Goal: Information Seeking & Learning: Learn about a topic

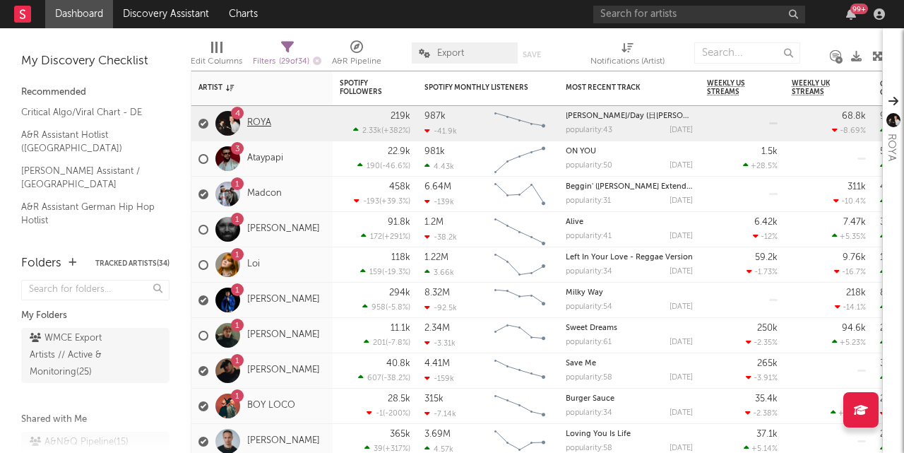
click at [266, 118] on link "ROYA" at bounding box center [259, 123] width 24 height 12
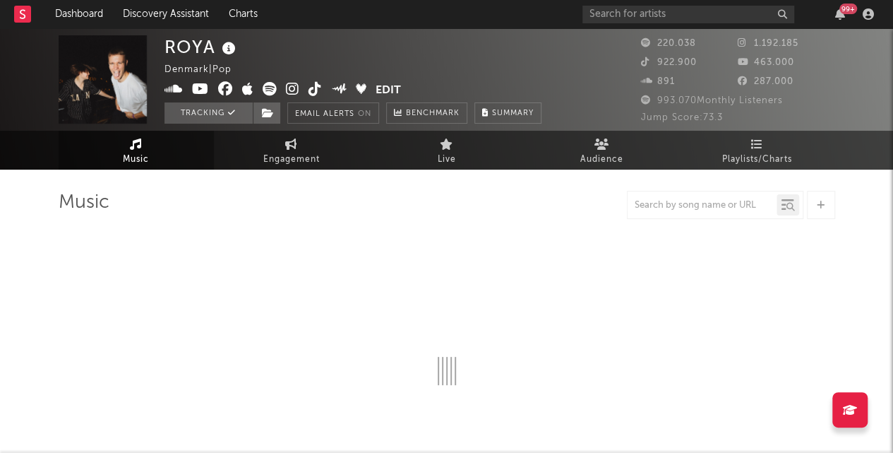
select select "6m"
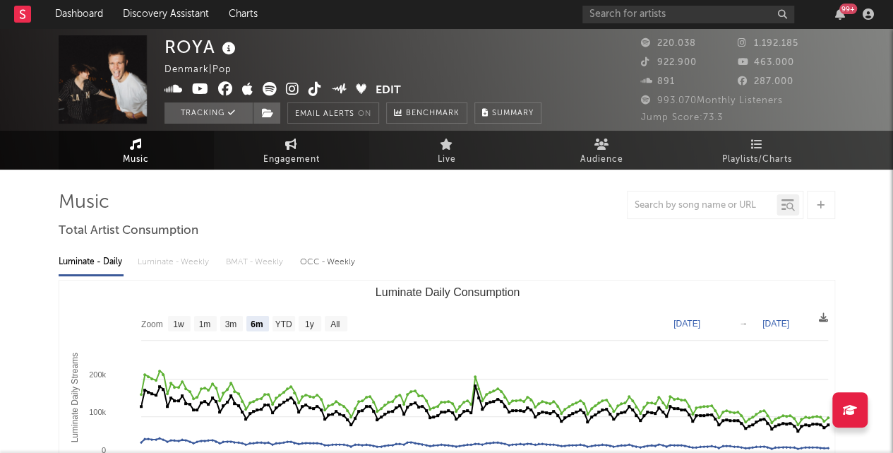
click at [319, 155] on span "Engagement" at bounding box center [291, 159] width 56 height 17
select select "1w"
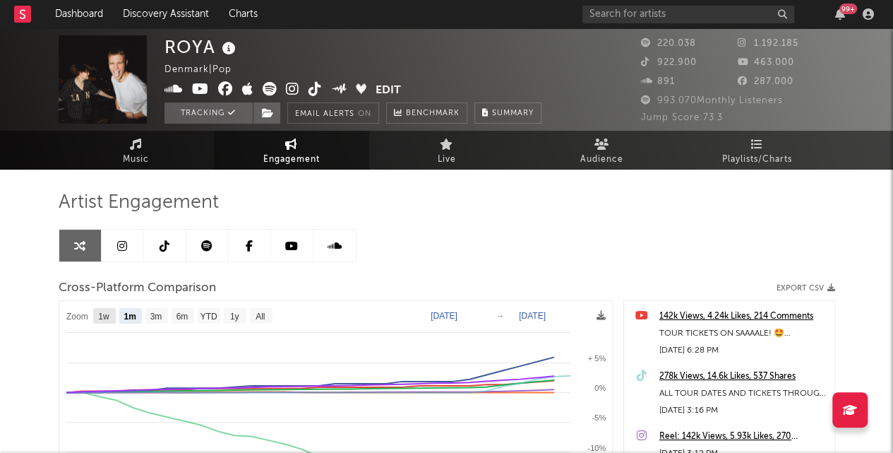
click at [102, 319] on text "1w" at bounding box center [103, 316] width 11 height 10
select select "1w"
type input "[DATE]"
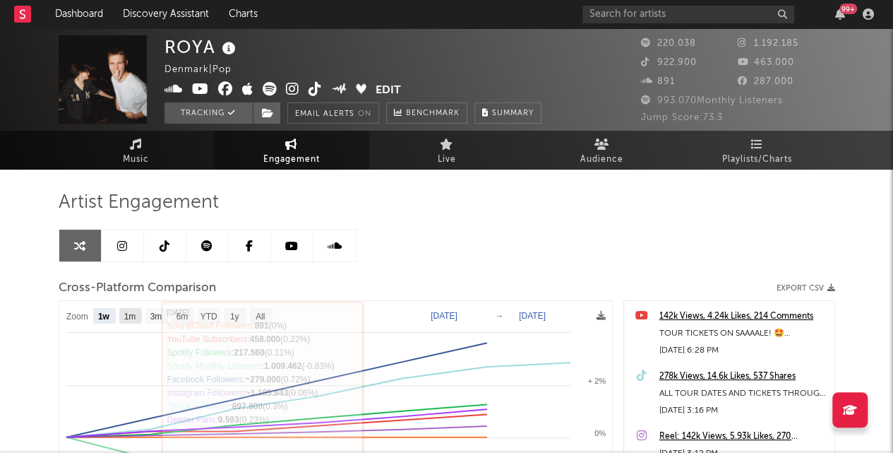
click at [138, 318] on rect at bounding box center [130, 316] width 23 height 16
select select "1m"
type input "[DATE]"
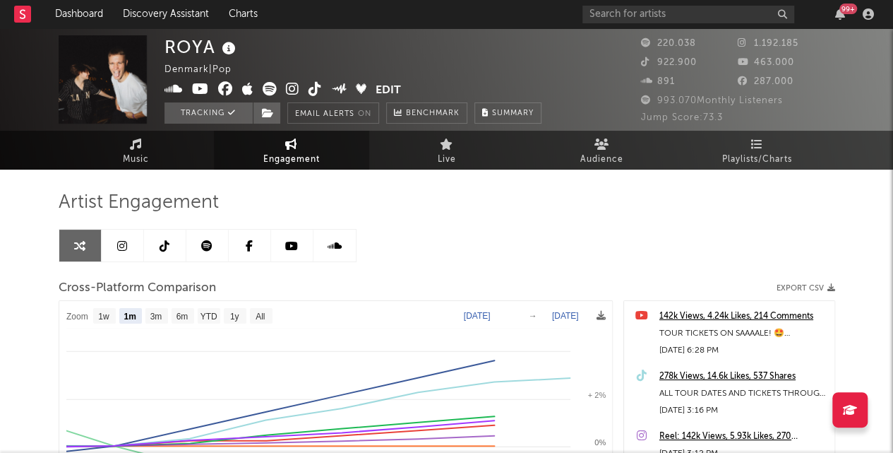
select select "1m"
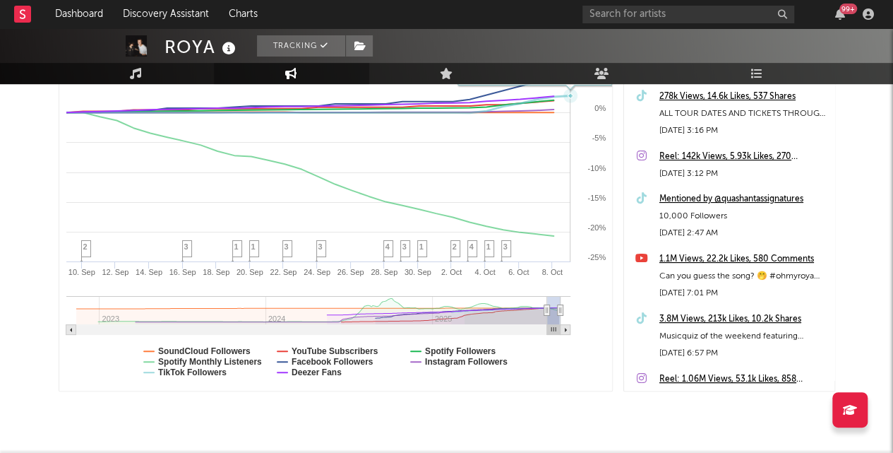
scroll to position [282, 0]
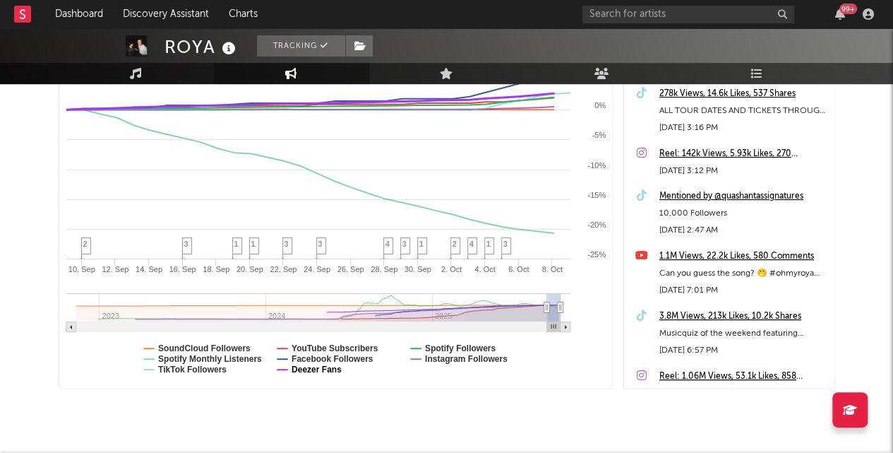
click at [318, 372] on text "Deezer Fans" at bounding box center [316, 369] width 50 height 10
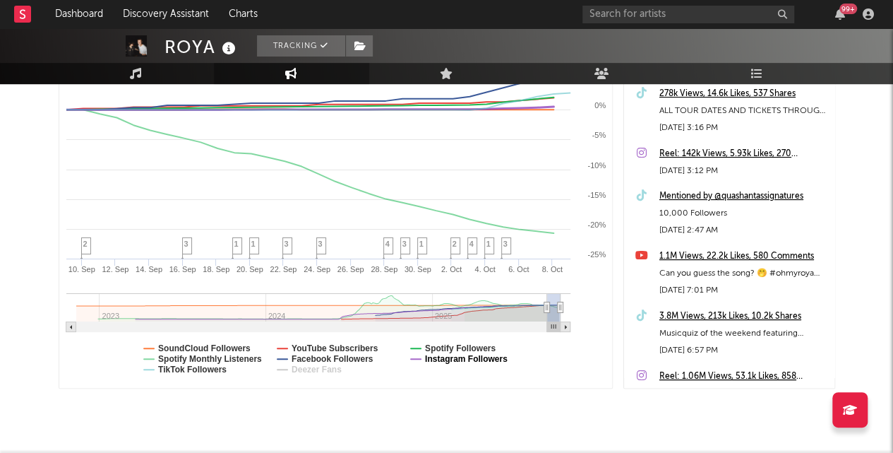
select select "1m"
click at [342, 361] on text "Facebook Followers" at bounding box center [332, 359] width 82 height 10
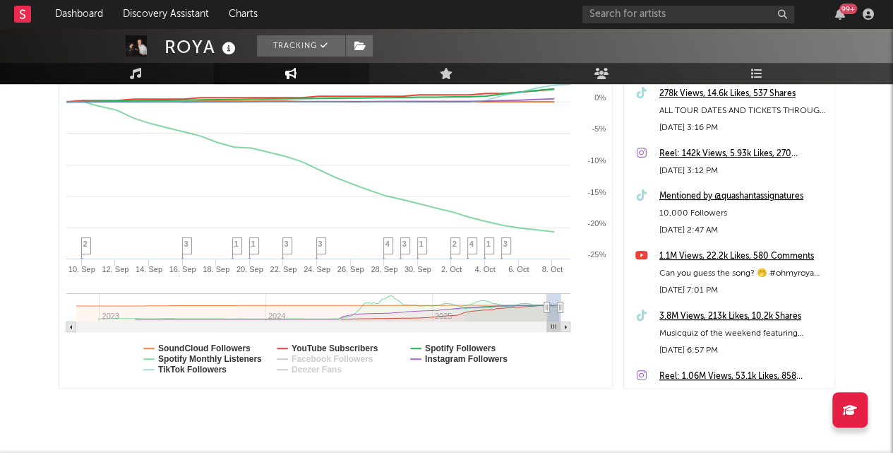
select select "1m"
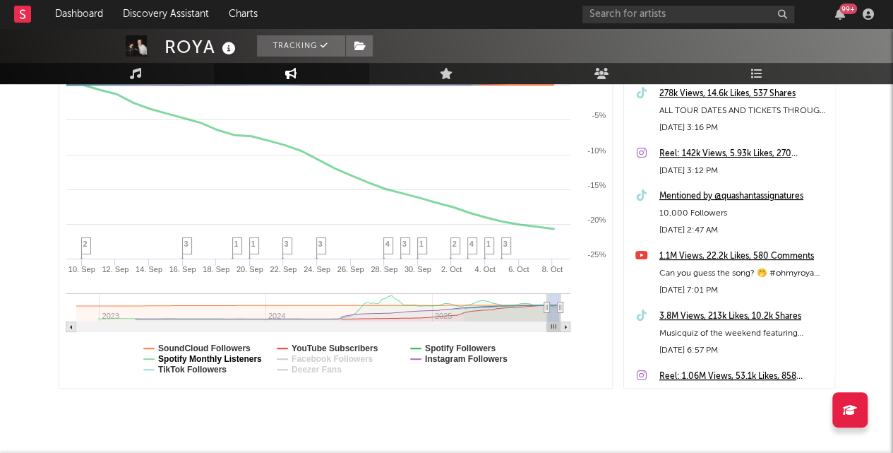
click at [209, 360] on text "Spotify Monthly Listeners" at bounding box center [210, 359] width 104 height 10
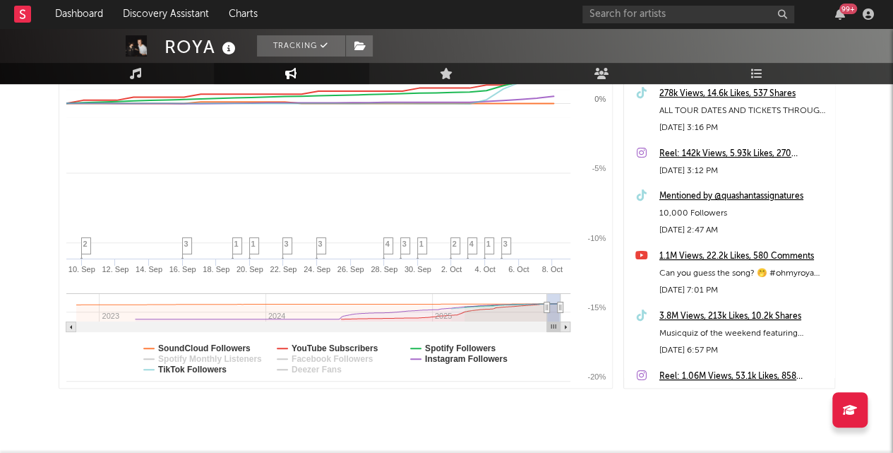
select select "1m"
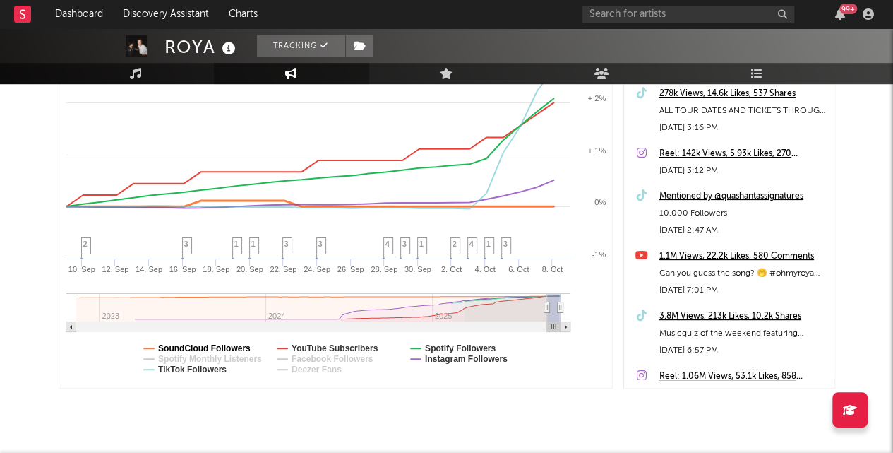
click at [212, 349] on text "SoundCloud Followers" at bounding box center [204, 348] width 92 height 10
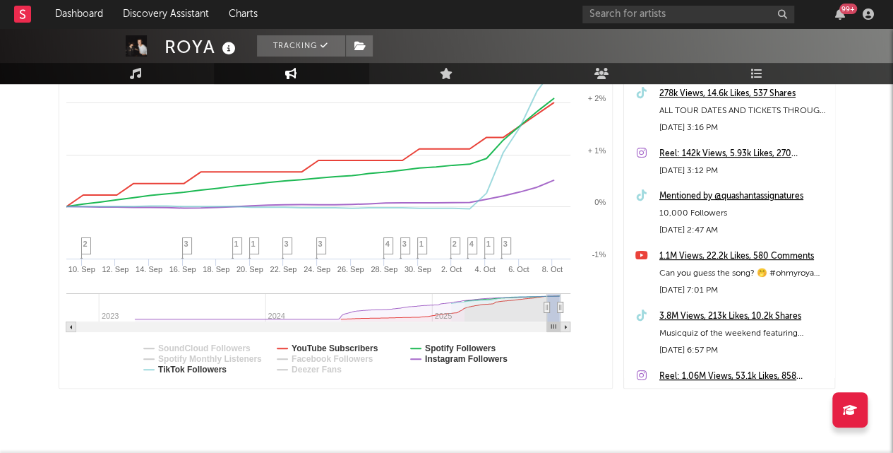
select select "1m"
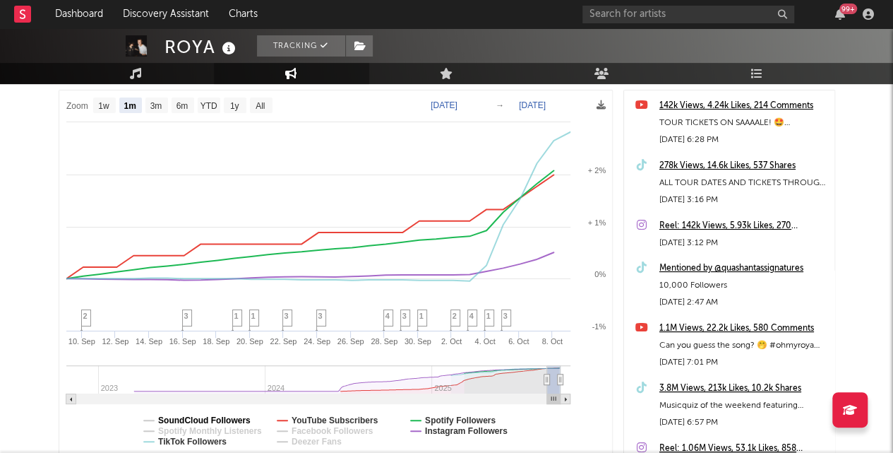
scroll to position [141, 0]
